Goal: Check status: Check status

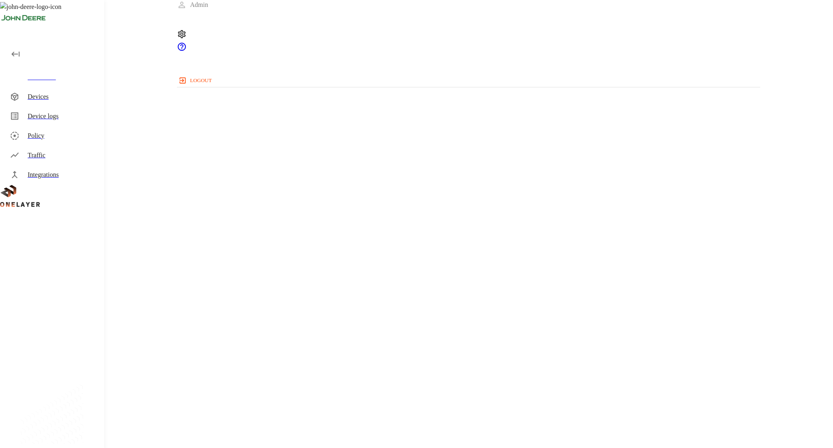
click at [56, 161] on div "Traffic" at bounding box center [53, 156] width 101 height 20
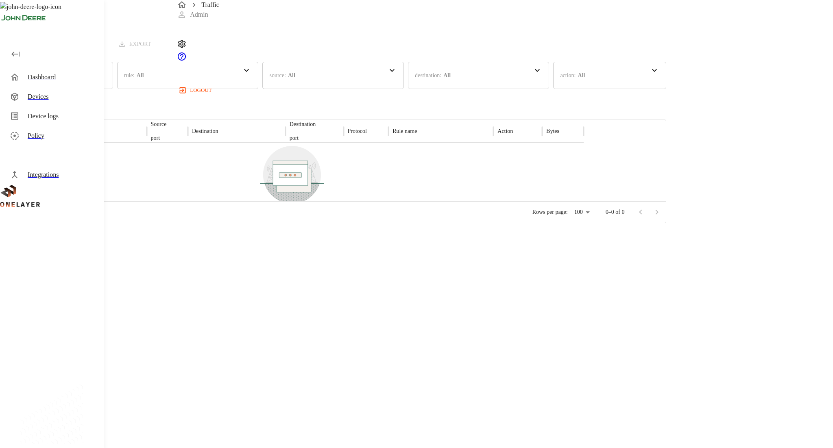
click at [113, 69] on div "time : Last 24 hours" at bounding box center [56, 75] width 113 height 27
click at [115, 95] on p "Last 30 days" at bounding box center [61, 99] width 109 height 9
click at [527, 188] on div "no-rows-found No traffic recorded yet." at bounding box center [291, 179] width 583 height 72
click at [350, 215] on div "no-rows-found No traffic recorded yet." at bounding box center [291, 179] width 583 height 72
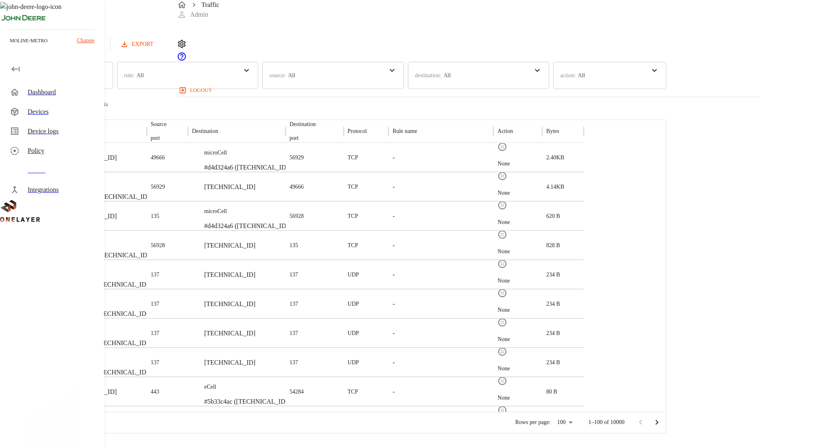
click at [102, 50] on button "Refresh" at bounding box center [81, 44] width 41 height 15
click at [102, 44] on button "Refresh" at bounding box center [81, 44] width 41 height 15
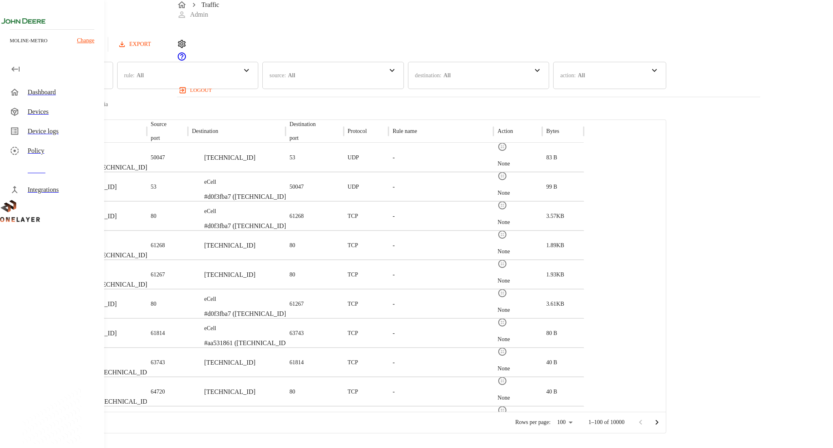
click at [99, 50] on button "Refresh" at bounding box center [78, 44] width 41 height 15
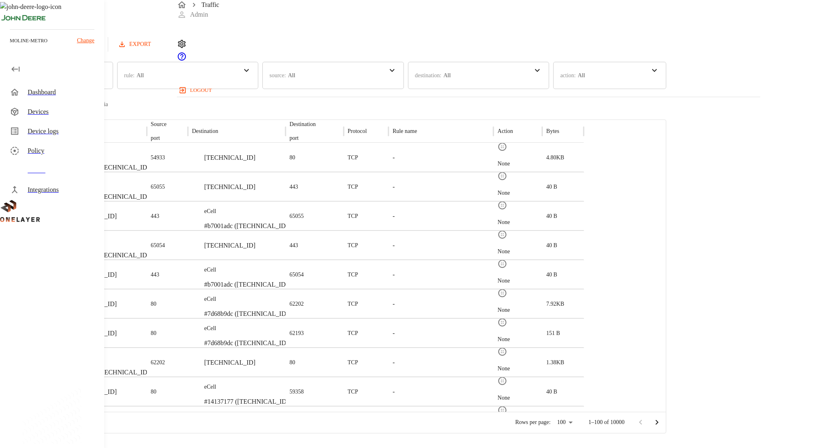
click at [99, 50] on button "Refresh" at bounding box center [78, 44] width 41 height 15
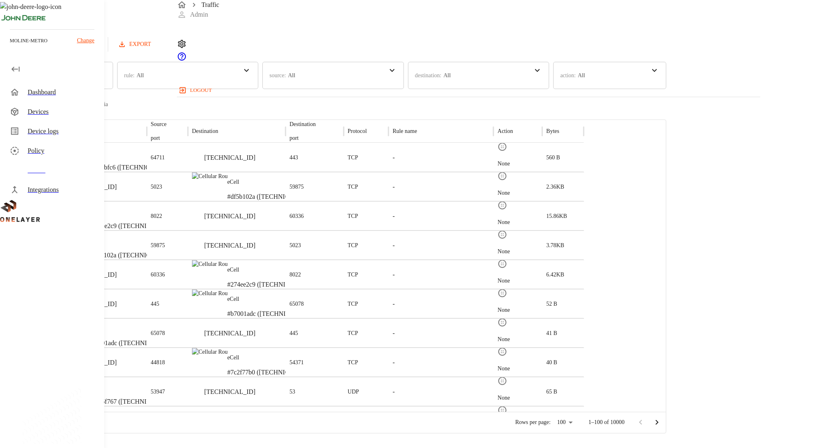
click at [99, 50] on button "Refresh" at bounding box center [78, 44] width 41 height 15
